Goal: Information Seeking & Learning: Learn about a topic

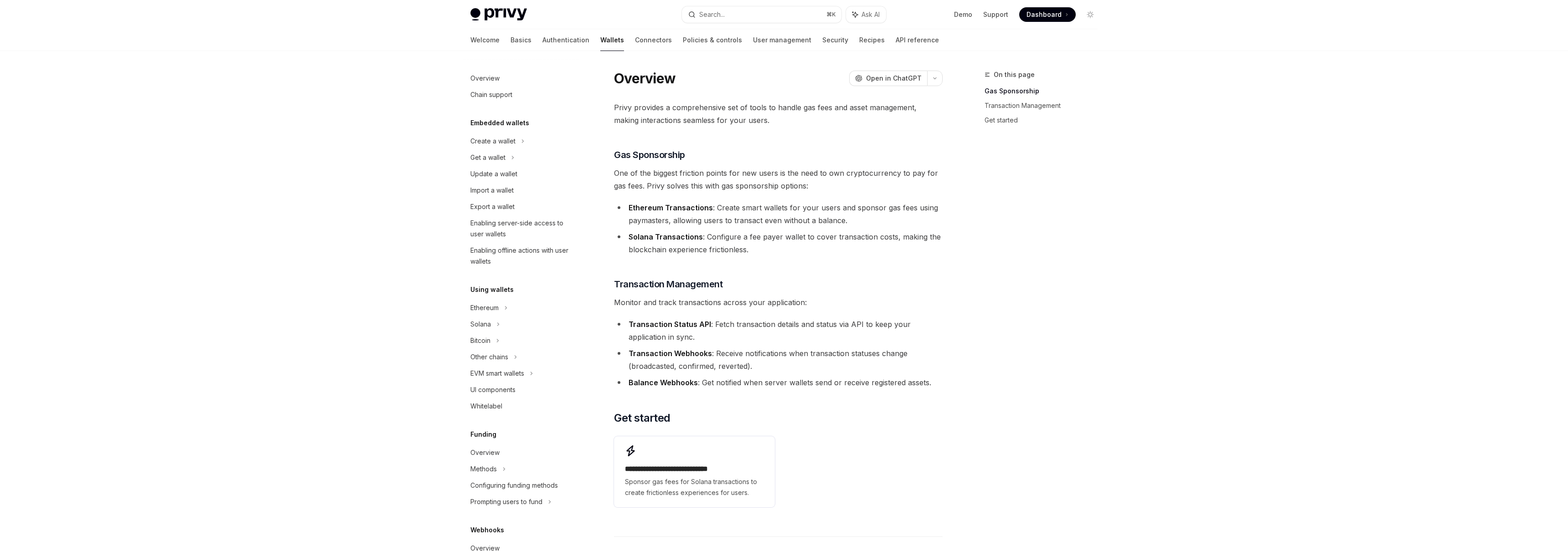
scroll to position [64, 0]
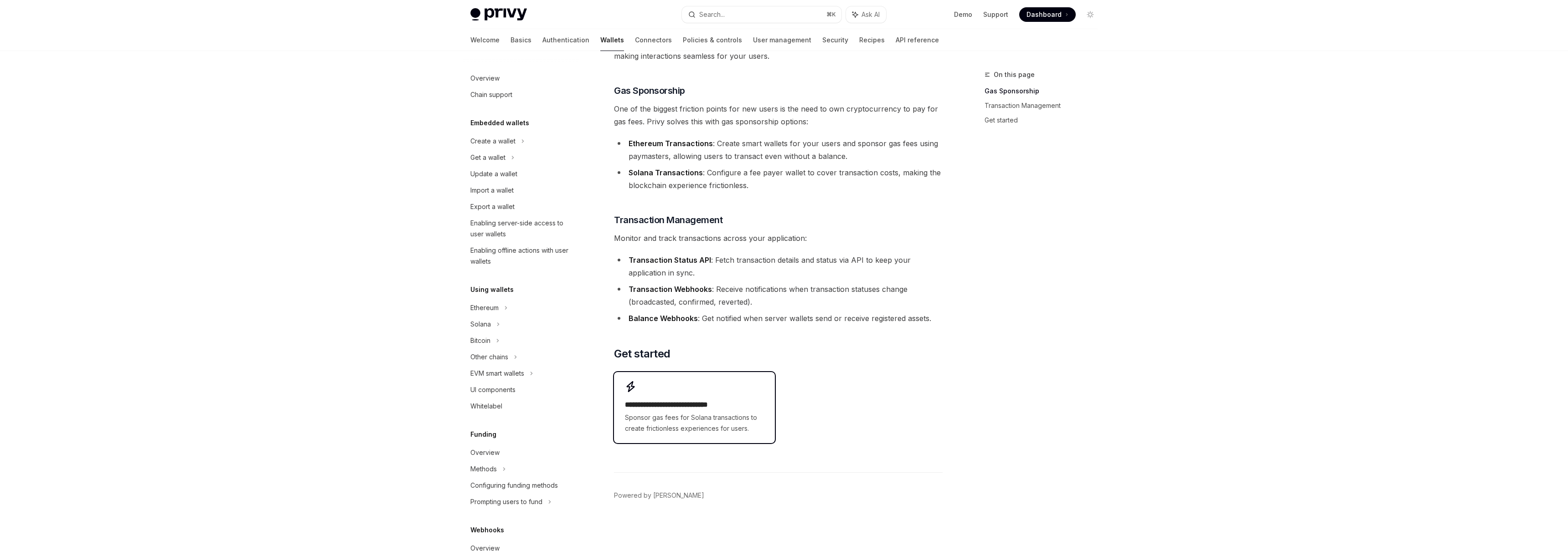
click at [697, 403] on h2 "**********" at bounding box center [694, 404] width 139 height 11
type textarea "*"
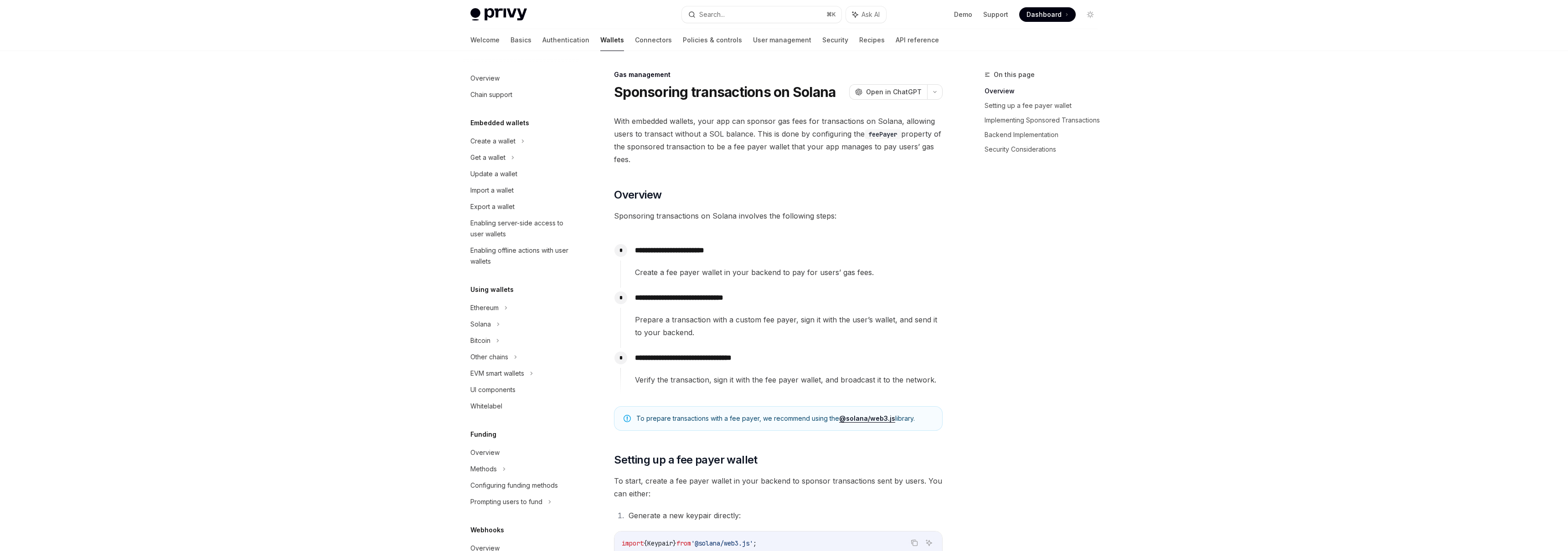
scroll to position [237, 0]
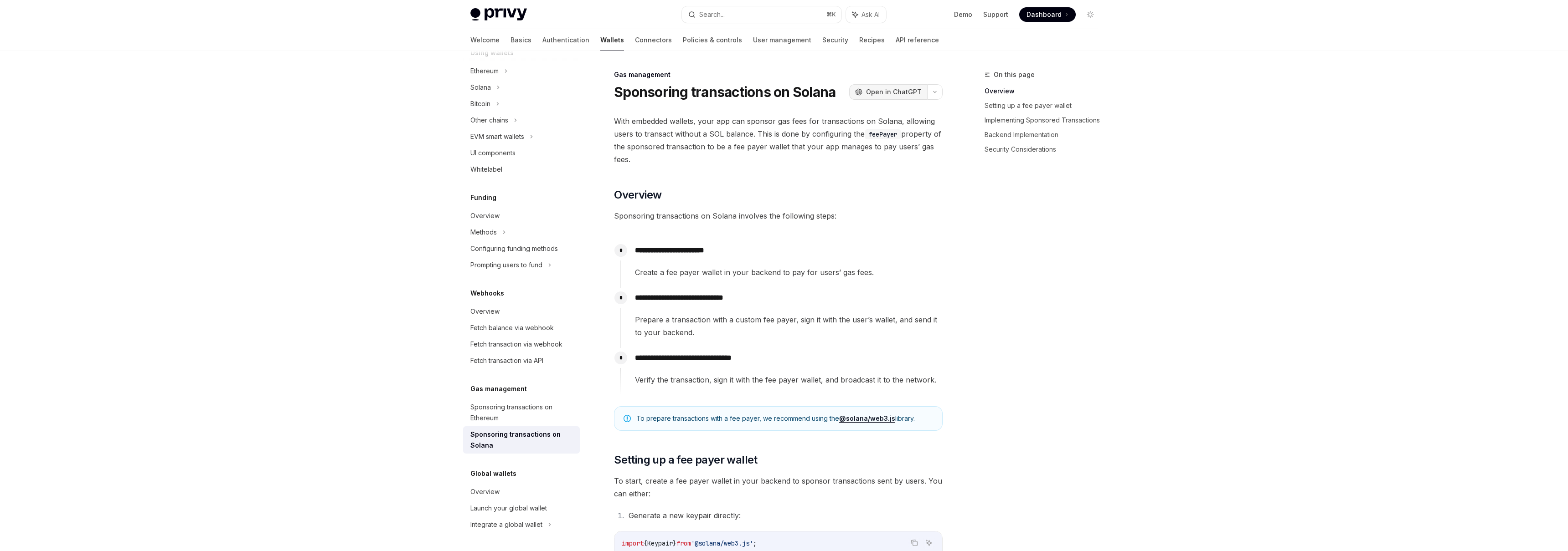
click at [895, 90] on span "Open in ChatGPT" at bounding box center [893, 92] width 55 height 9
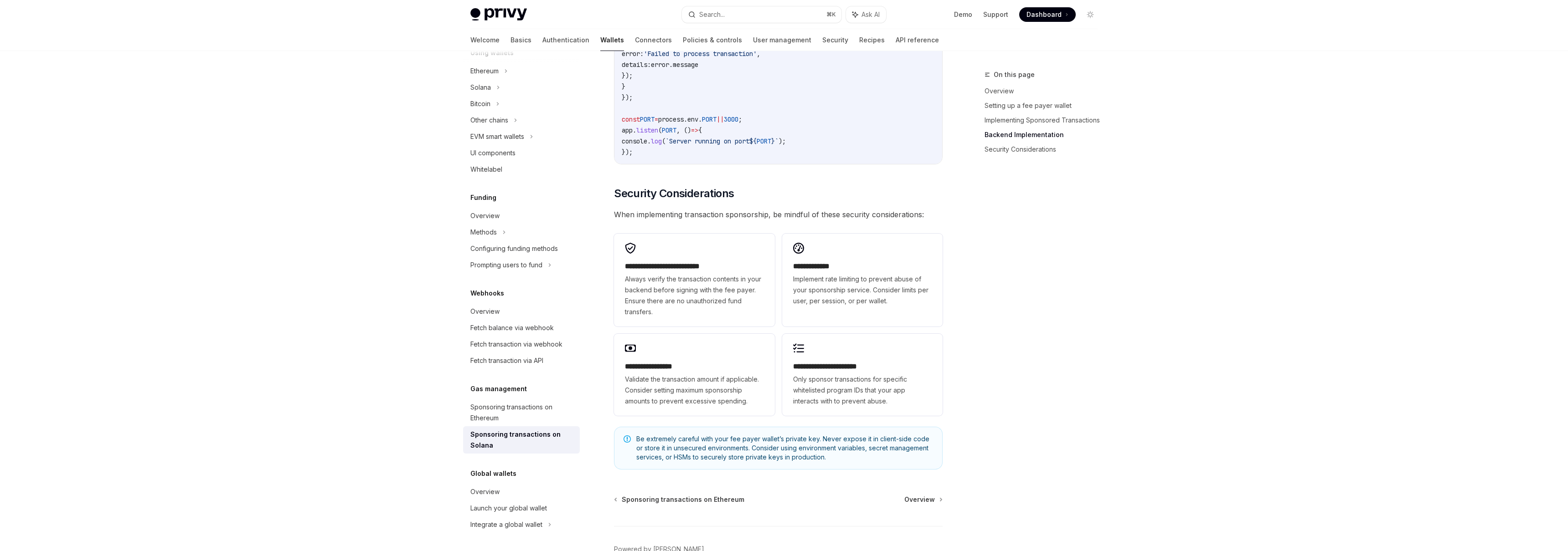
scroll to position [2498, 0]
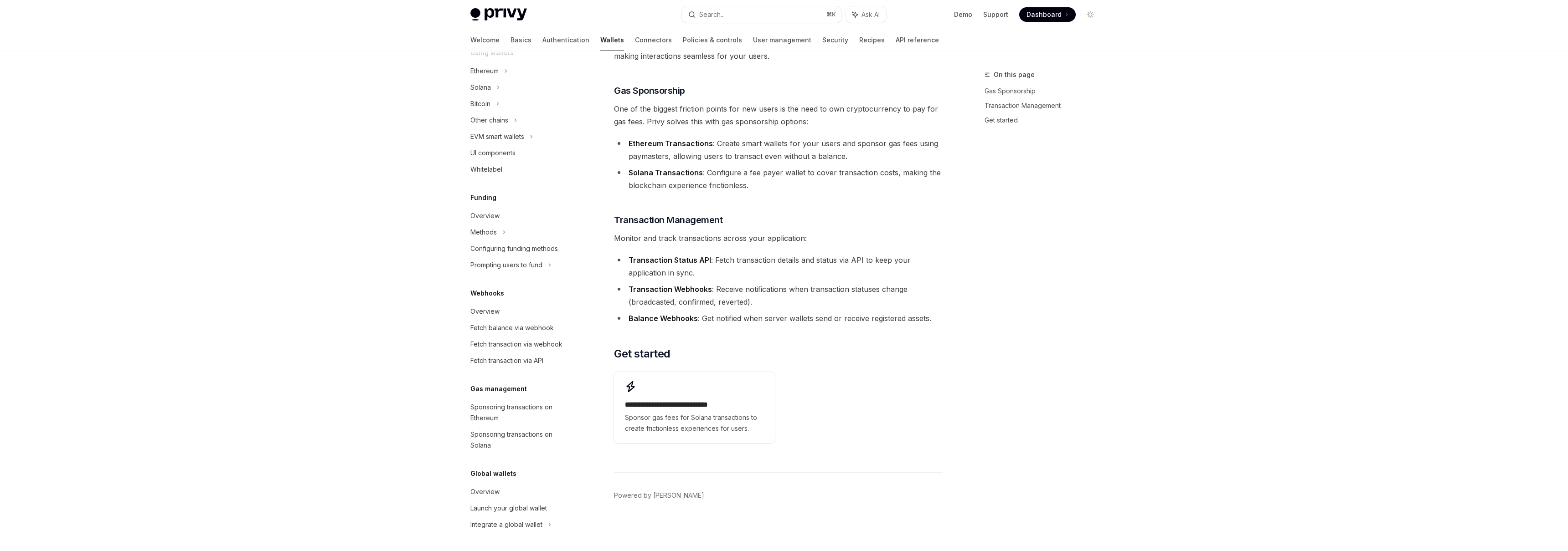
scroll to position [64, 0]
click at [514, 154] on div "UI components" at bounding box center [493, 152] width 45 height 11
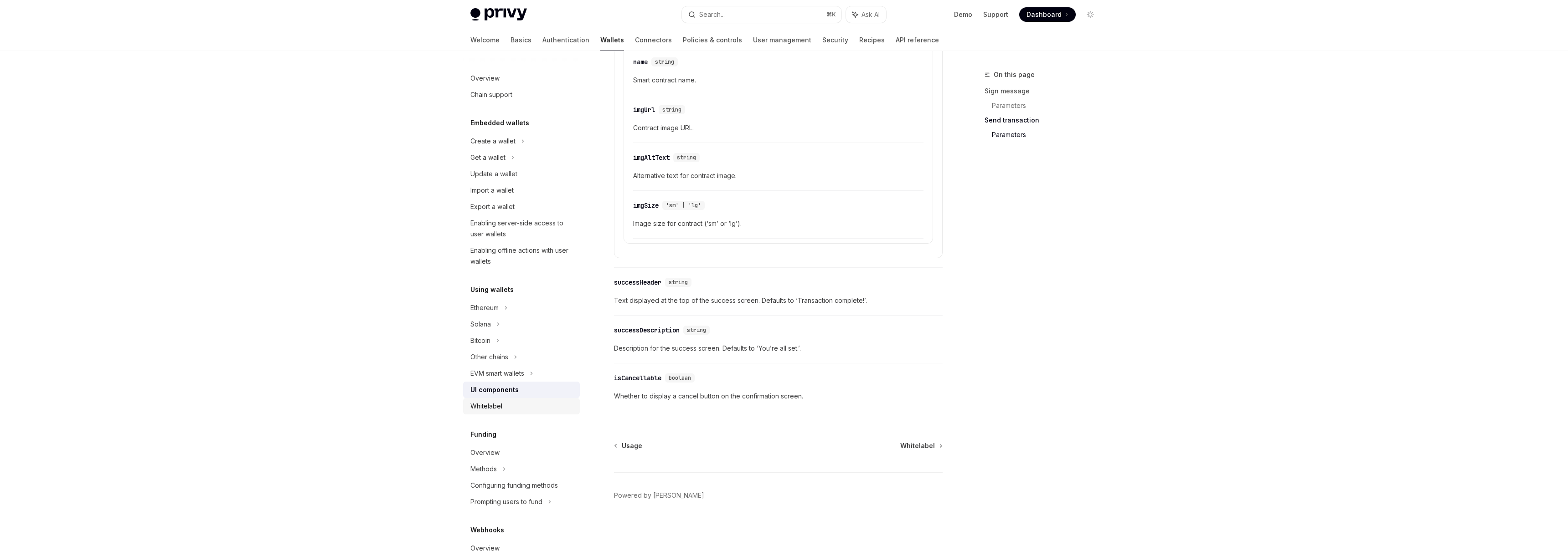
click at [534, 403] on div "Whitelabel" at bounding box center [522, 406] width 104 height 11
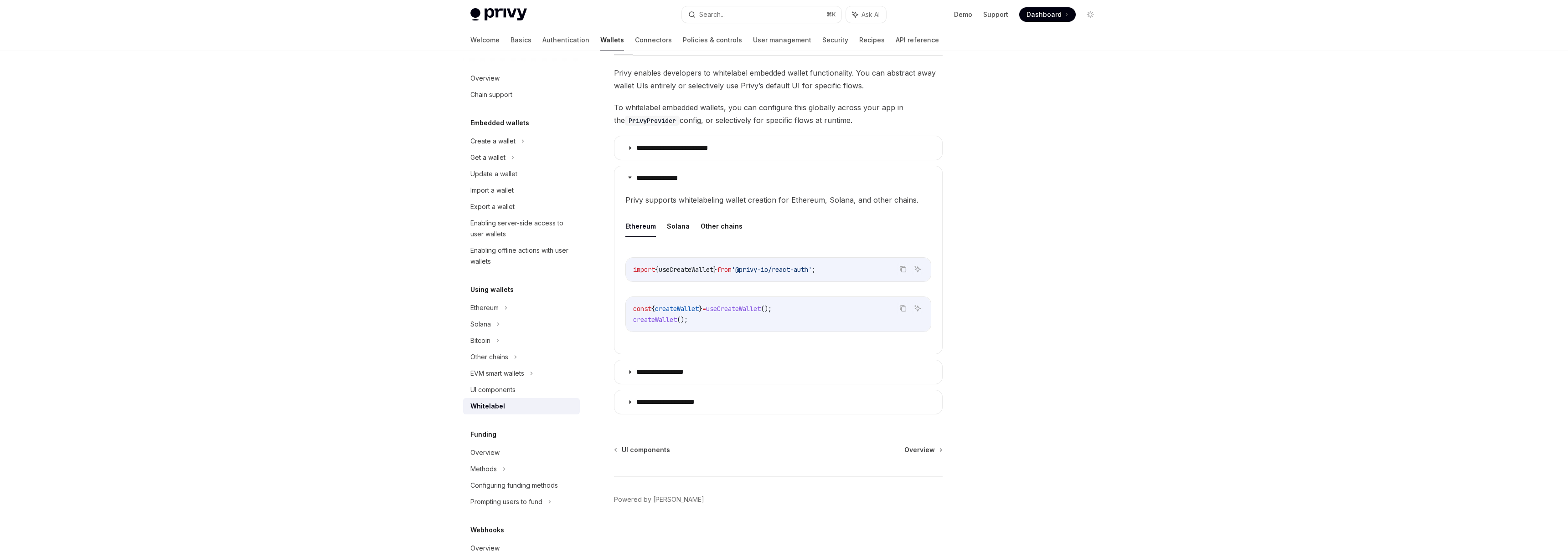
scroll to position [184, 0]
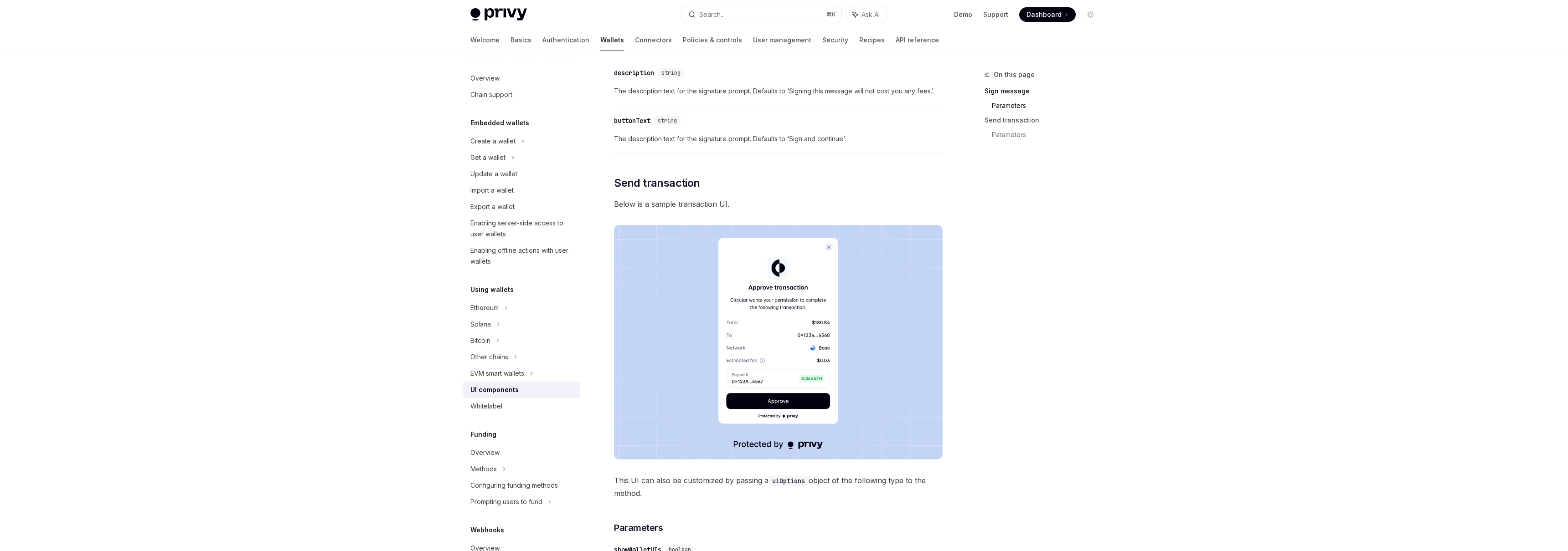
type textarea "*"
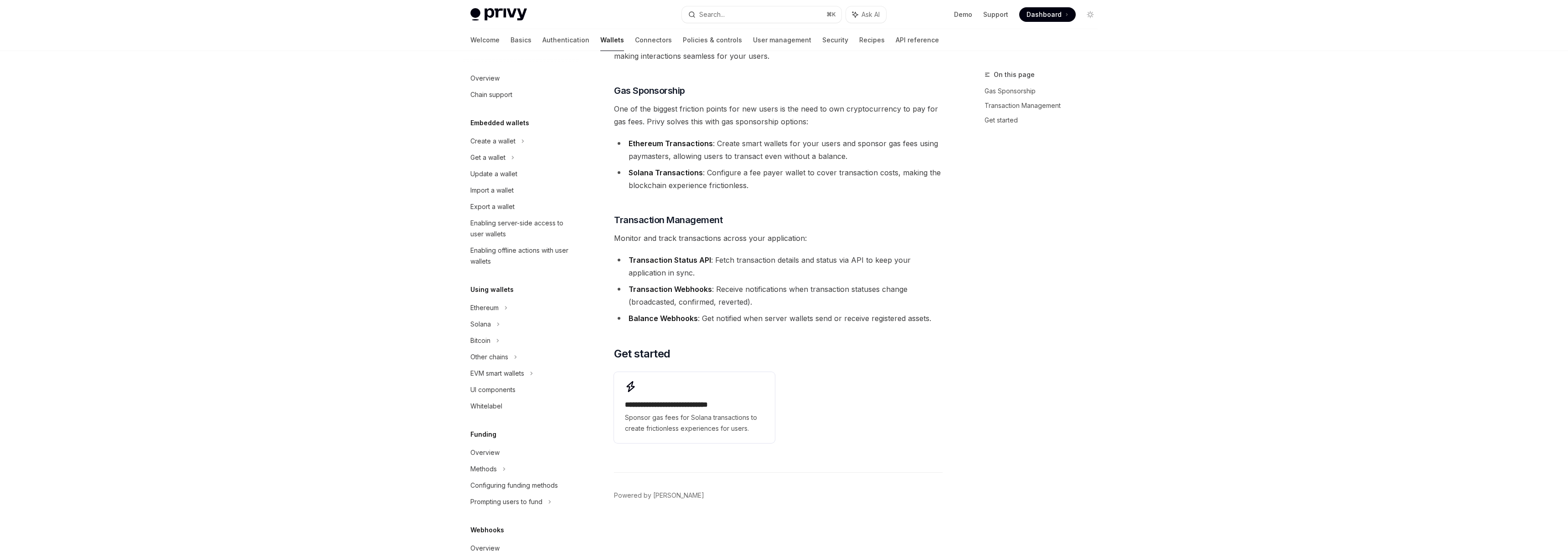
scroll to position [64, 0]
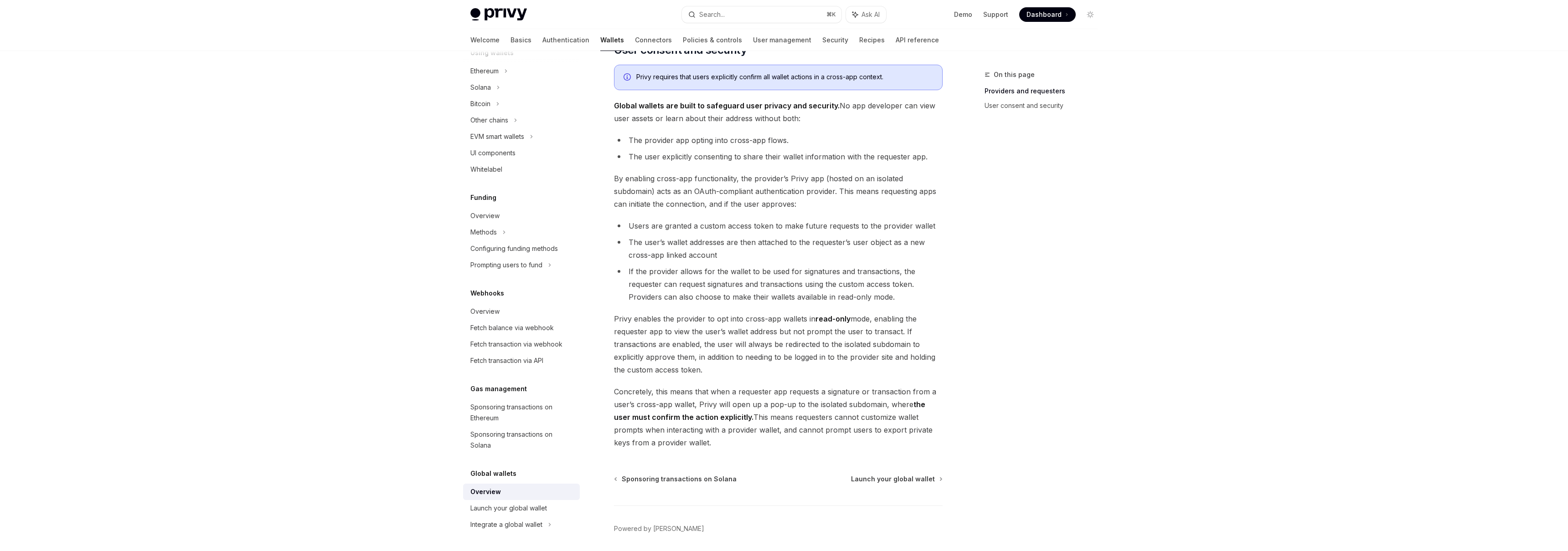
scroll to position [604, 0]
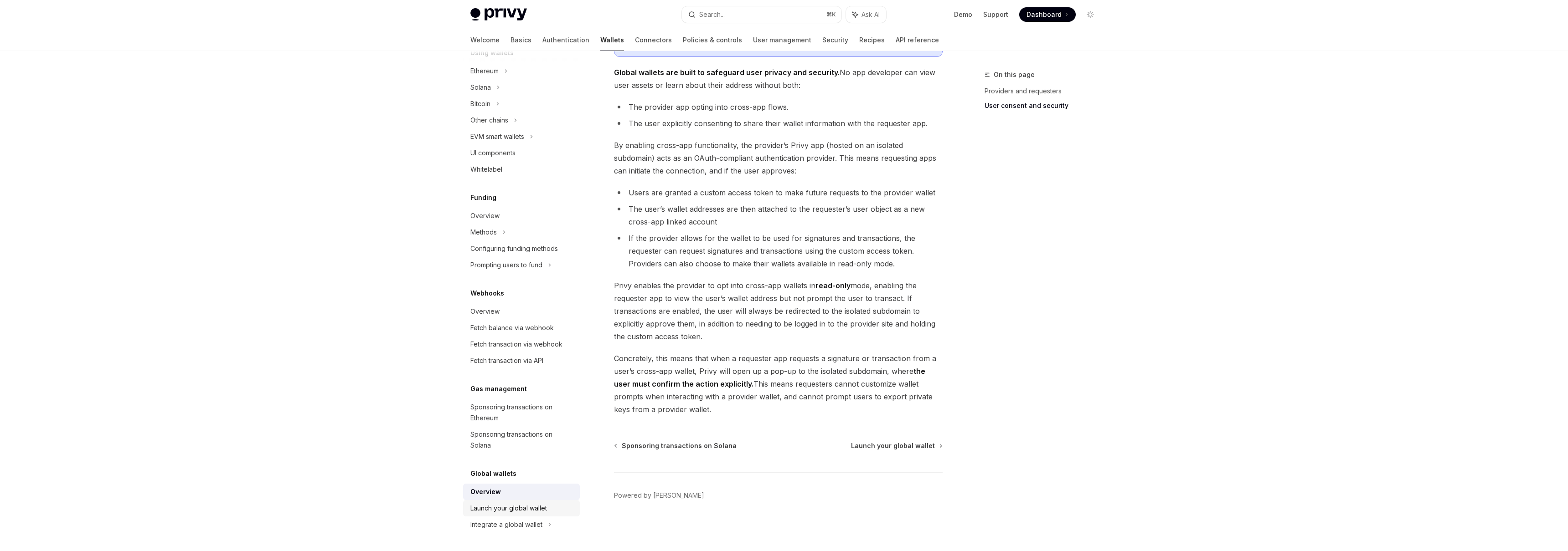
click at [545, 514] on div "Launch your global wallet" at bounding box center [509, 508] width 77 height 11
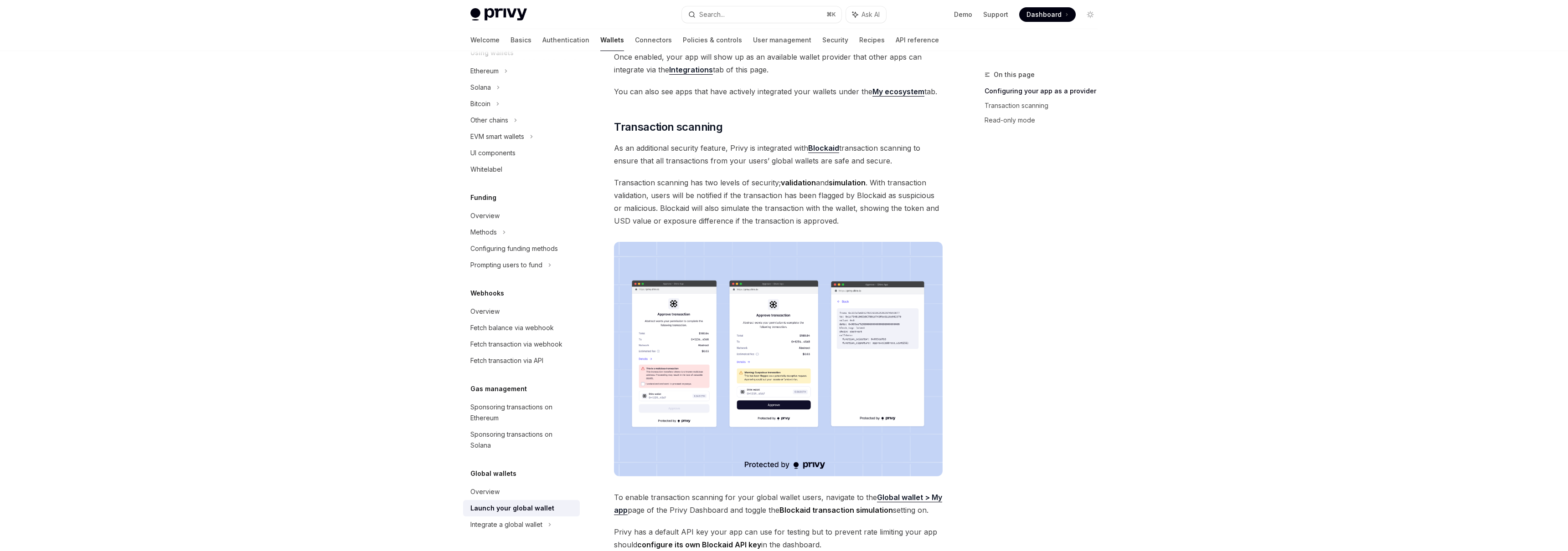
scroll to position [307, 0]
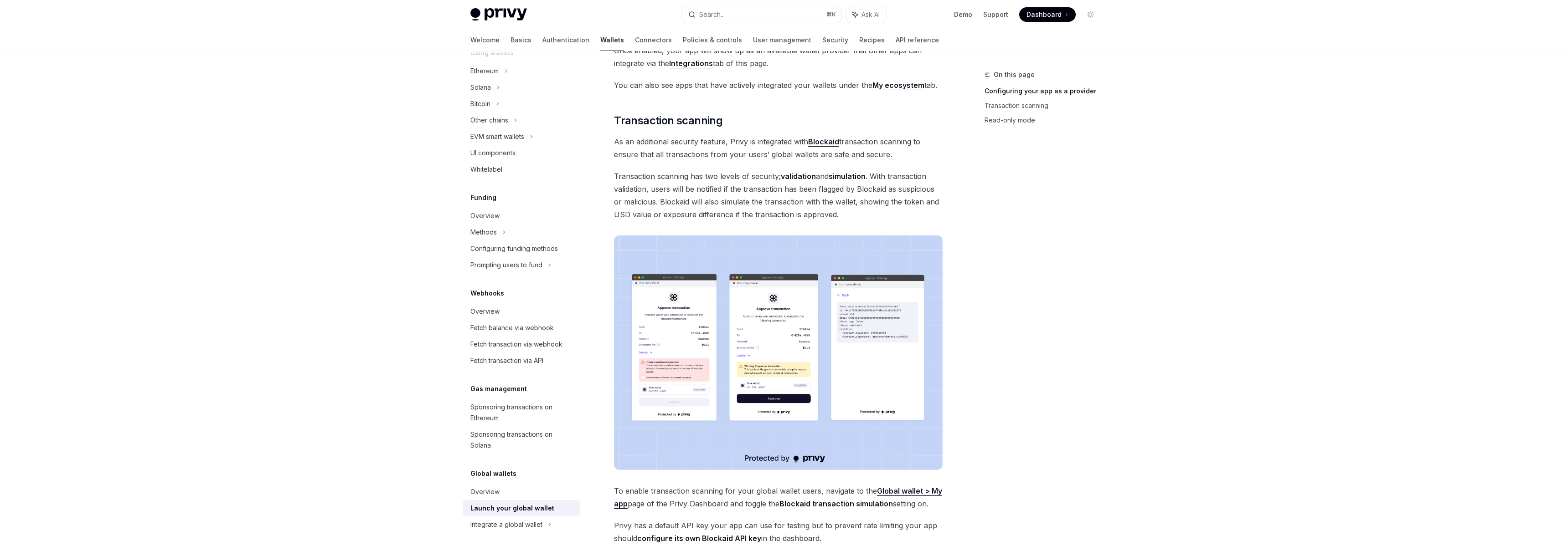
click at [658, 391] on img at bounding box center [778, 353] width 328 height 235
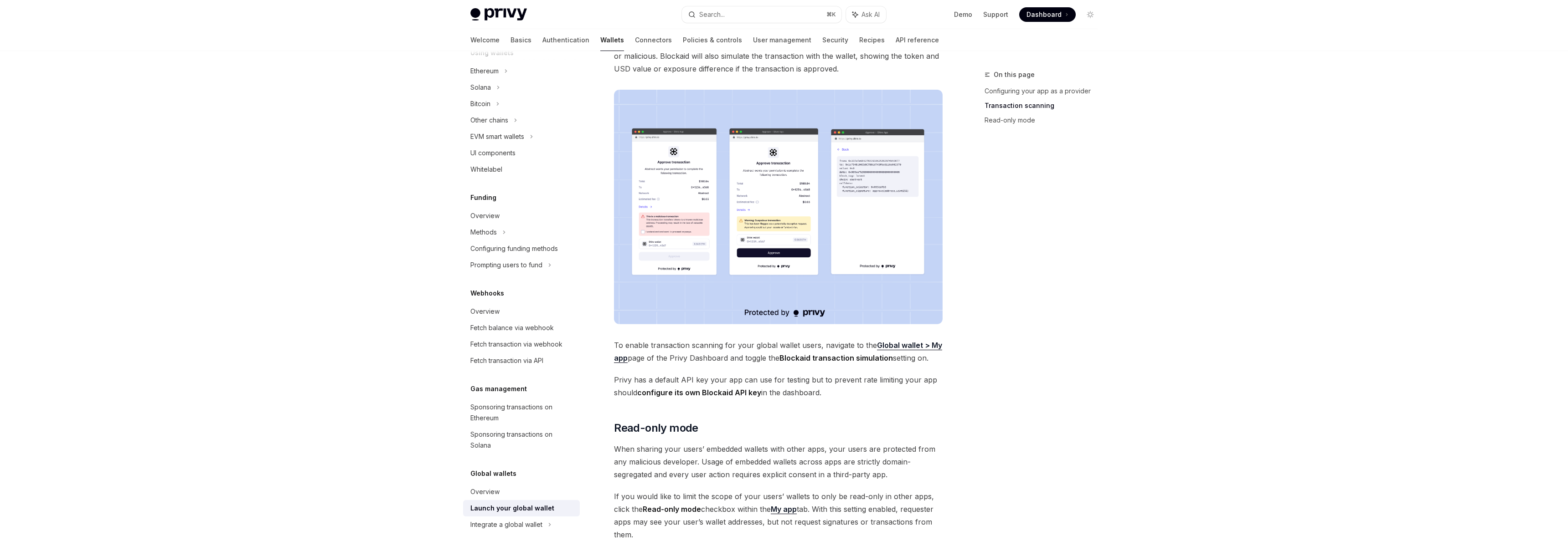
scroll to position [613, 0]
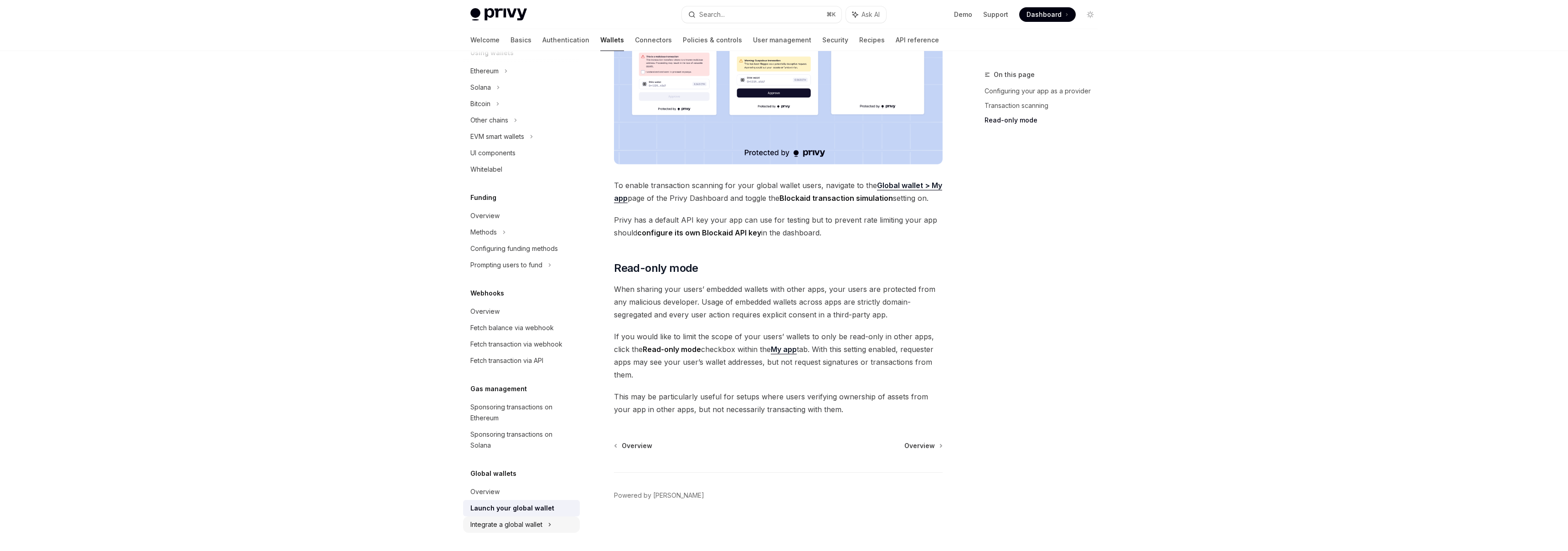
click at [490, 109] on div "Integrate a global wallet" at bounding box center [481, 103] width 20 height 11
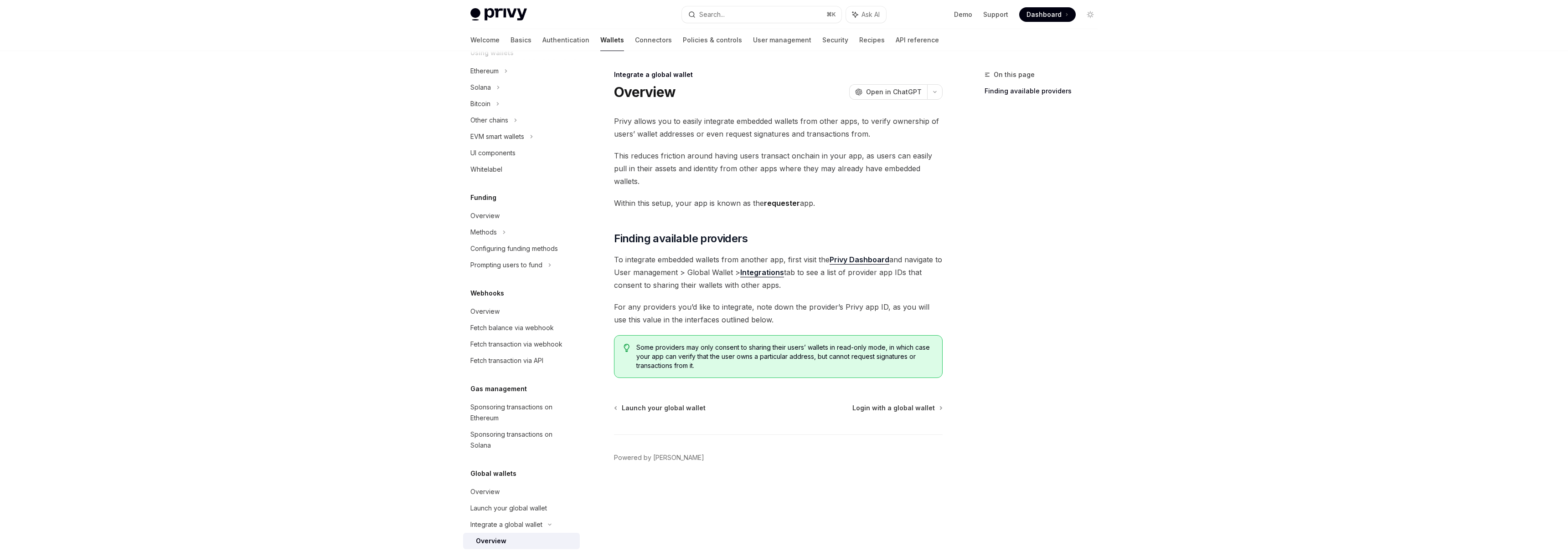
click at [878, 255] on strong "Privy Dashboard" at bounding box center [859, 259] width 60 height 9
click at [513, 487] on div "Overview" at bounding box center [522, 491] width 104 height 11
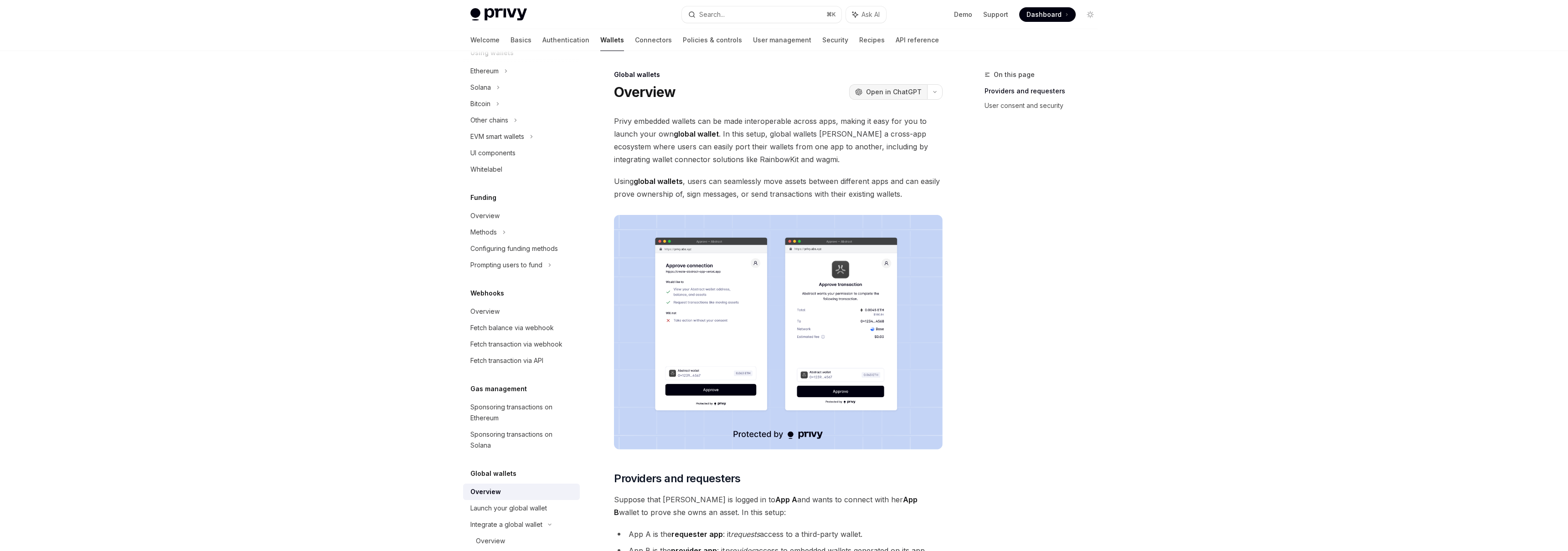
click at [904, 96] on span "Open in ChatGPT" at bounding box center [893, 92] width 55 height 9
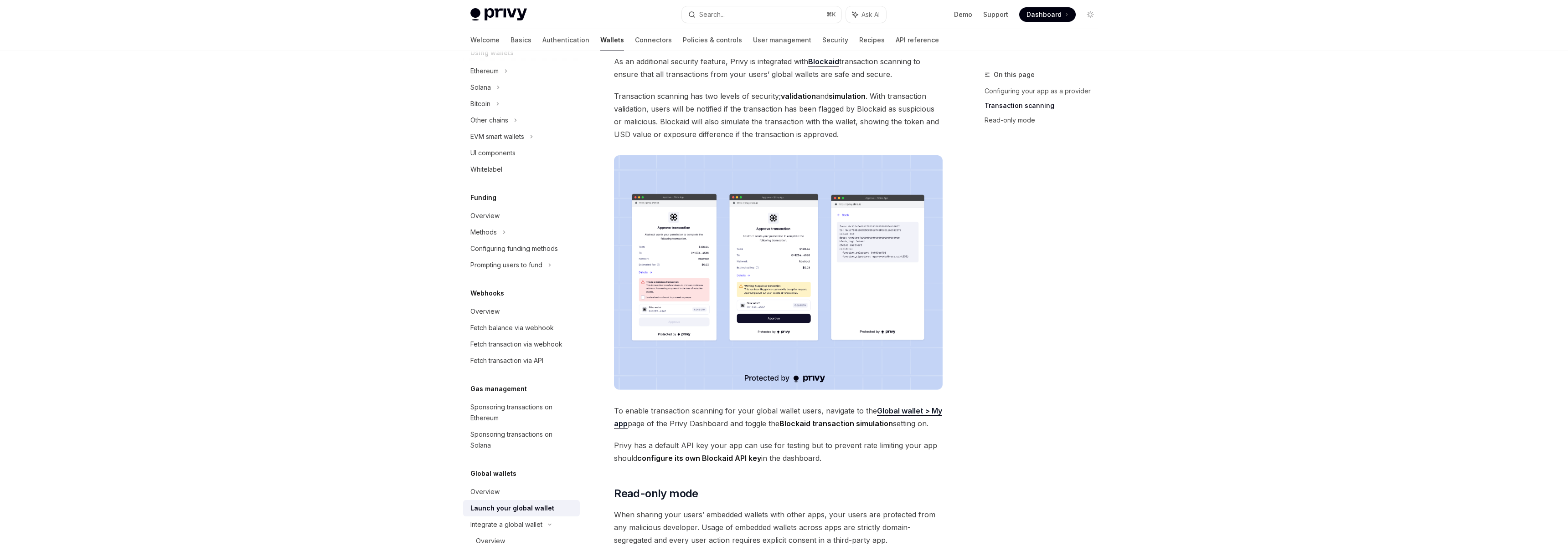
type textarea "*"
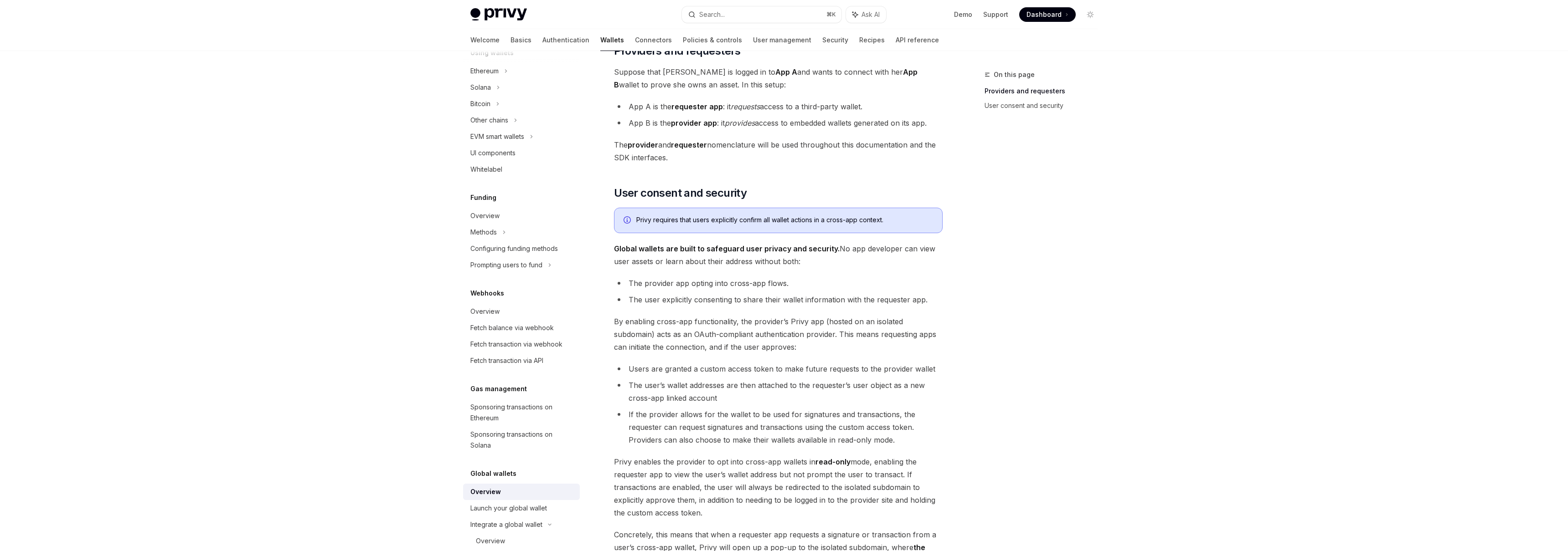
scroll to position [603, 0]
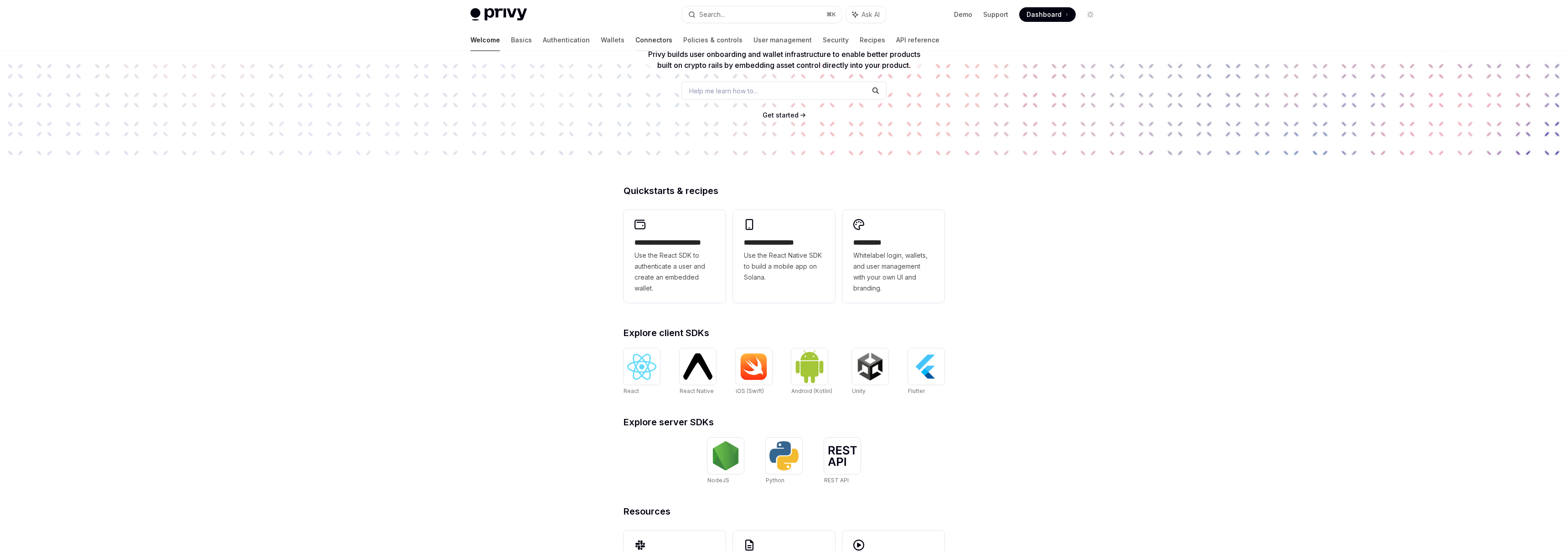
scroll to position [108, 0]
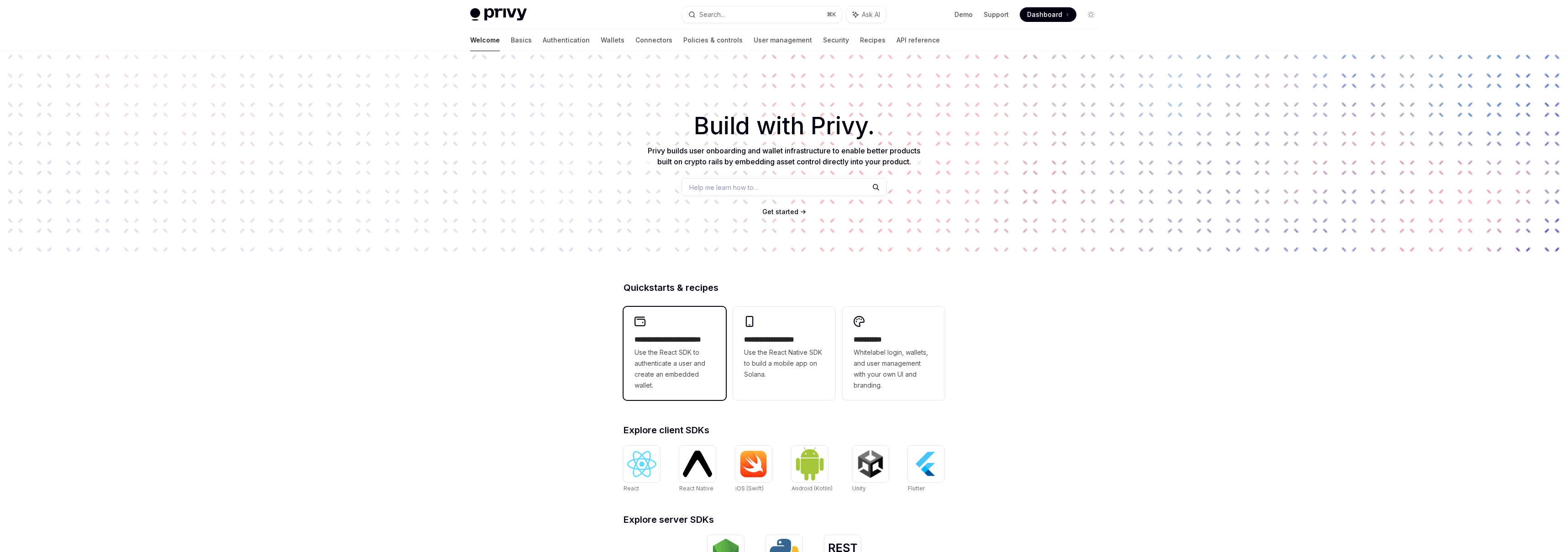
click at [686, 347] on span "Use the React SDK to authenticate a user and create an embedded wallet." at bounding box center [675, 368] width 81 height 44
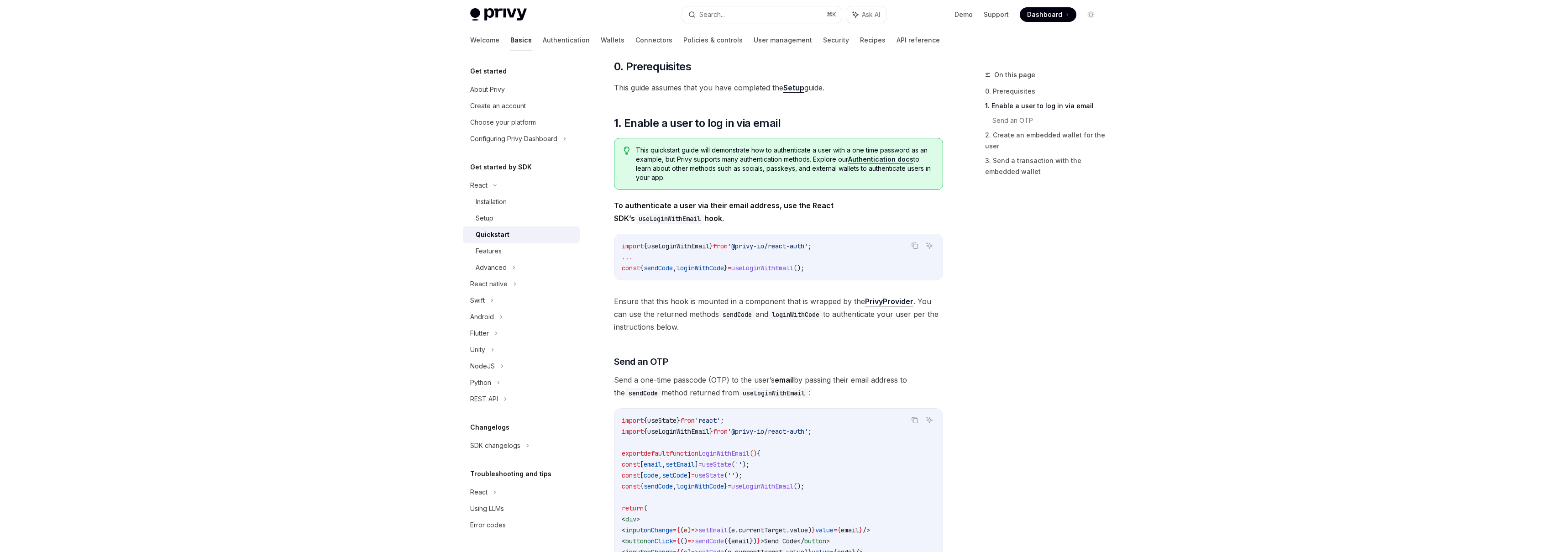
scroll to position [564, 0]
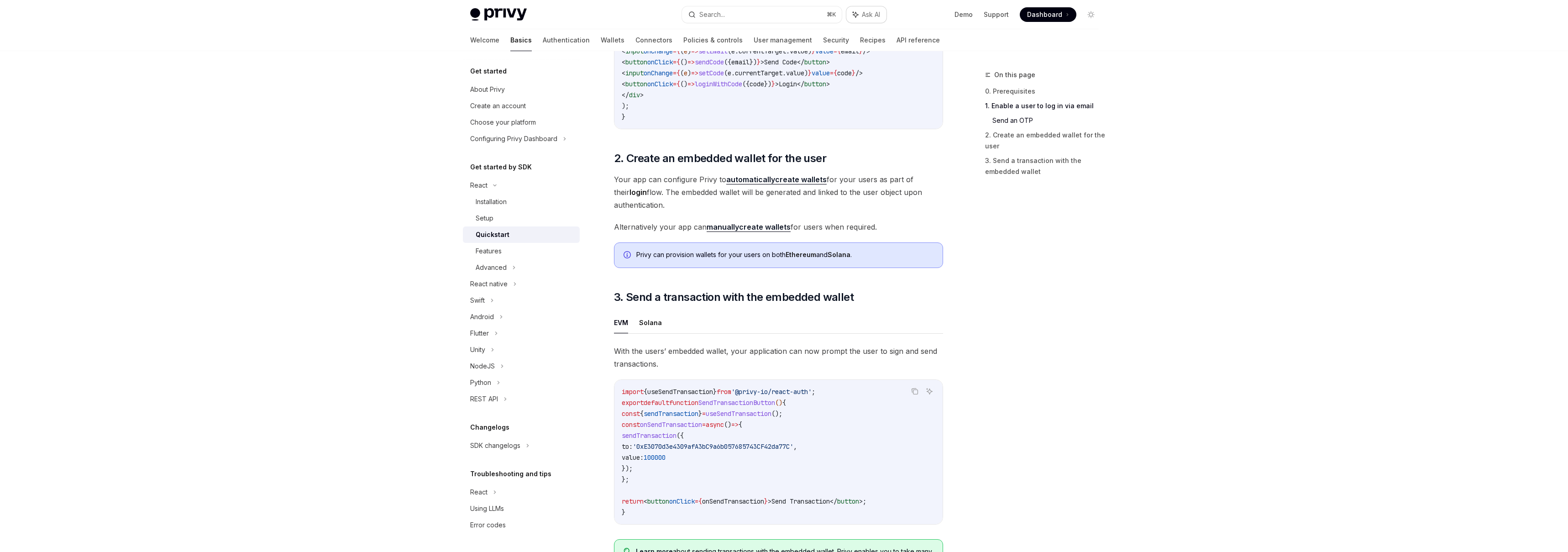
type textarea "*"
